Goal: Find specific page/section: Find specific page/section

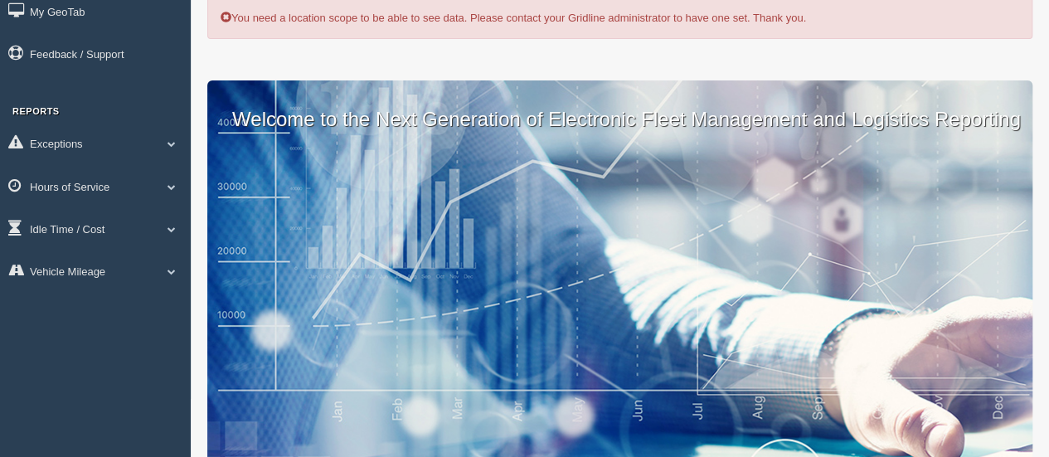
scroll to position [56, 0]
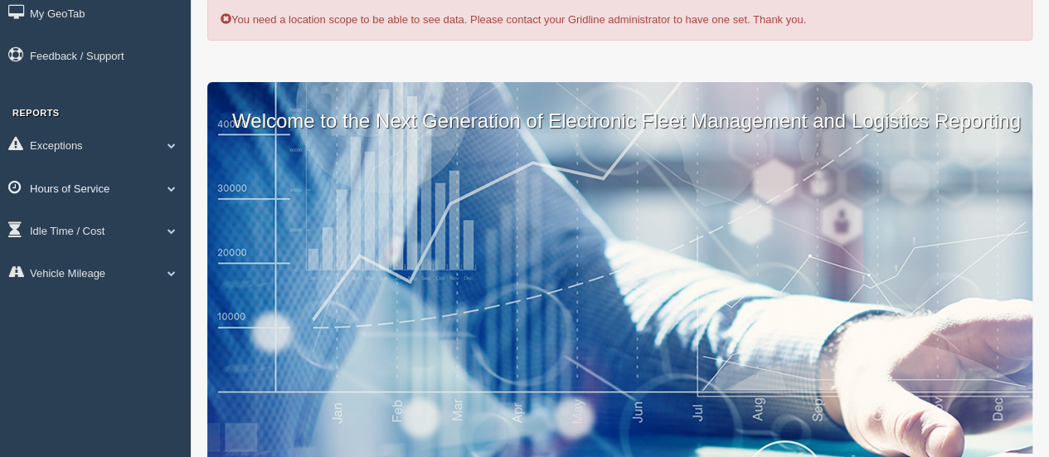
click at [76, 182] on link "Hours of Service" at bounding box center [95, 187] width 191 height 37
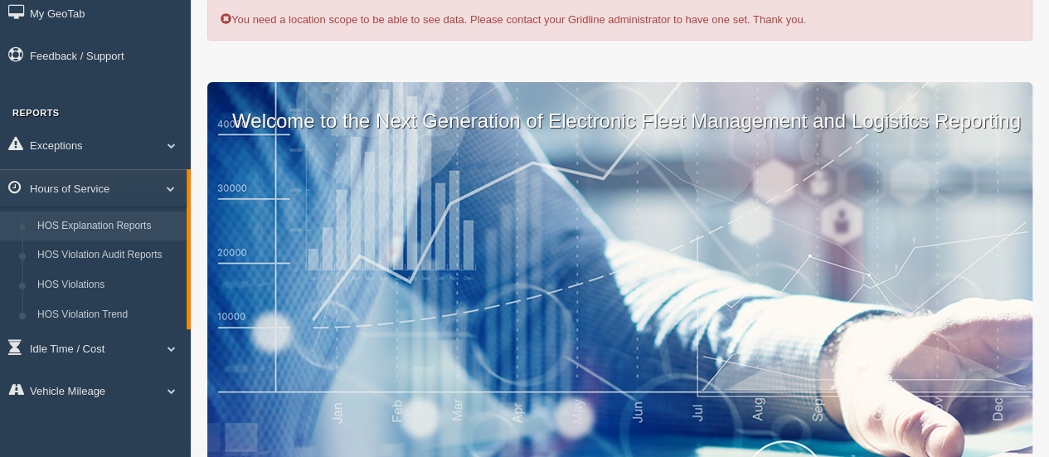
click at [89, 222] on link "HOS Explanation Reports" at bounding box center [108, 227] width 157 height 30
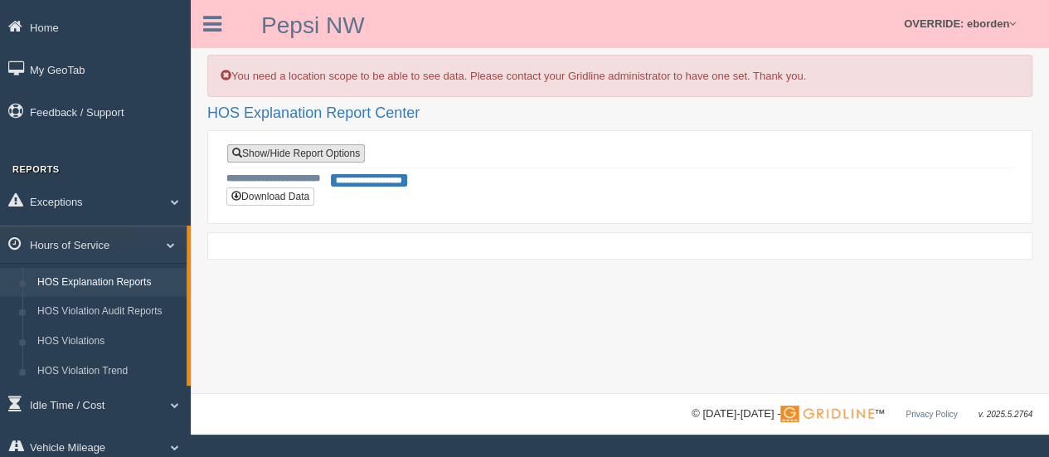
click at [344, 154] on link "Show/Hide Report Options" at bounding box center [296, 153] width 138 height 18
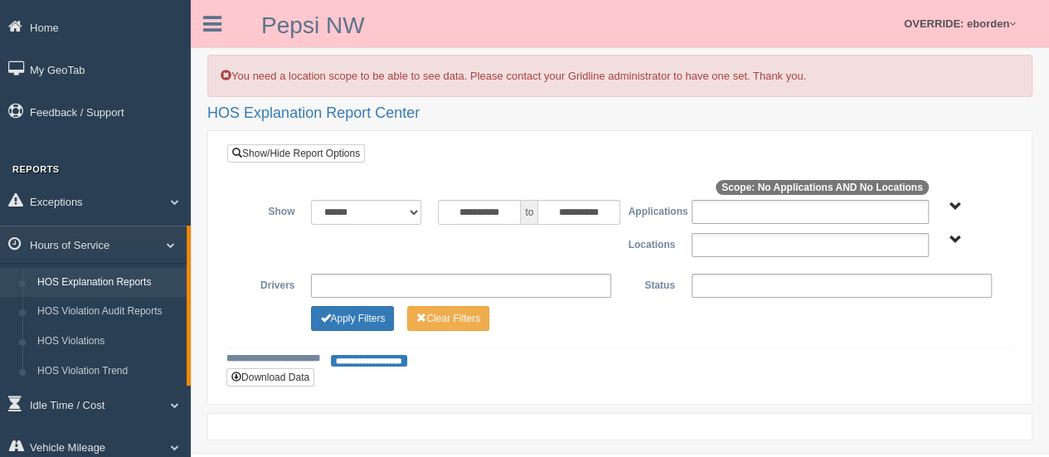
click at [808, 212] on ul at bounding box center [810, 212] width 237 height 24
click at [783, 240] on ul at bounding box center [810, 245] width 237 height 24
type input "**********"
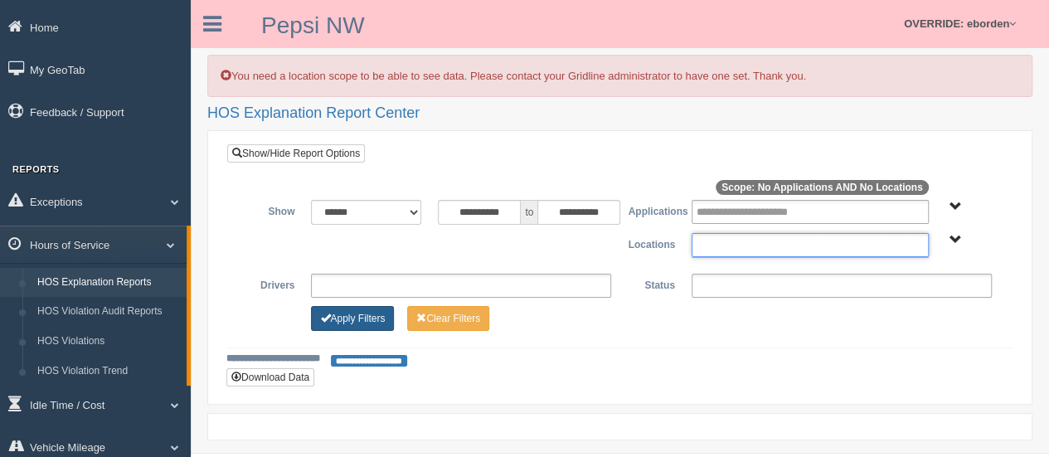
click at [375, 313] on button "Apply Filters" at bounding box center [352, 318] width 83 height 25
type input "**********"
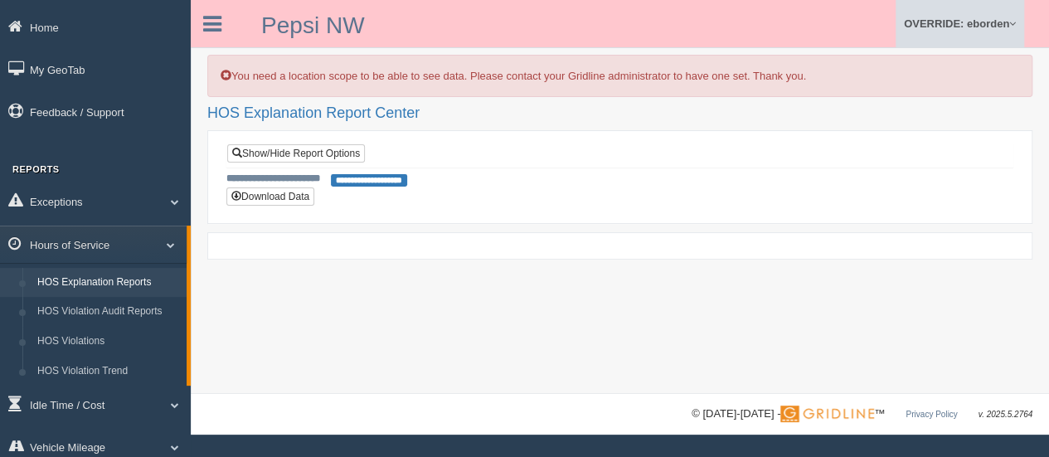
click at [985, 27] on link "OVERRIDE: eborden" at bounding box center [960, 23] width 129 height 47
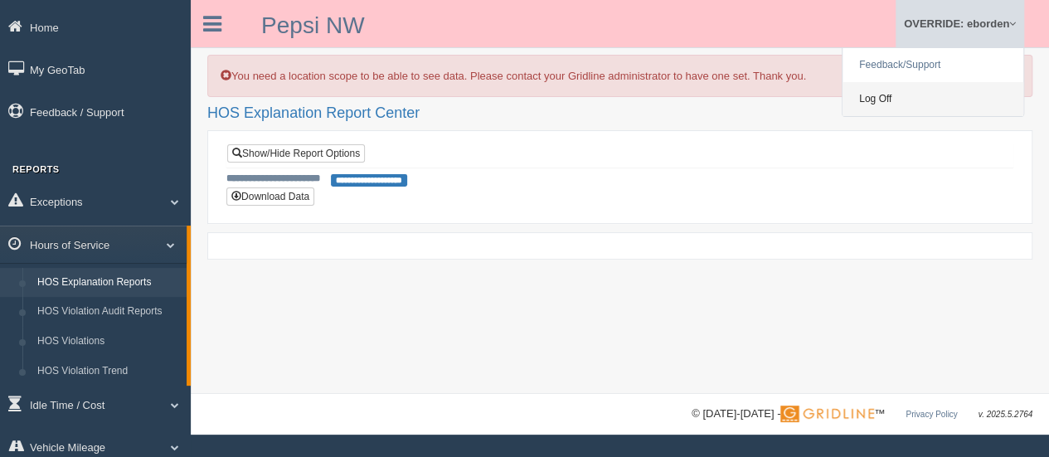
click at [912, 113] on link "Log Off" at bounding box center [933, 99] width 181 height 34
